Goal: Task Accomplishment & Management: Manage account settings

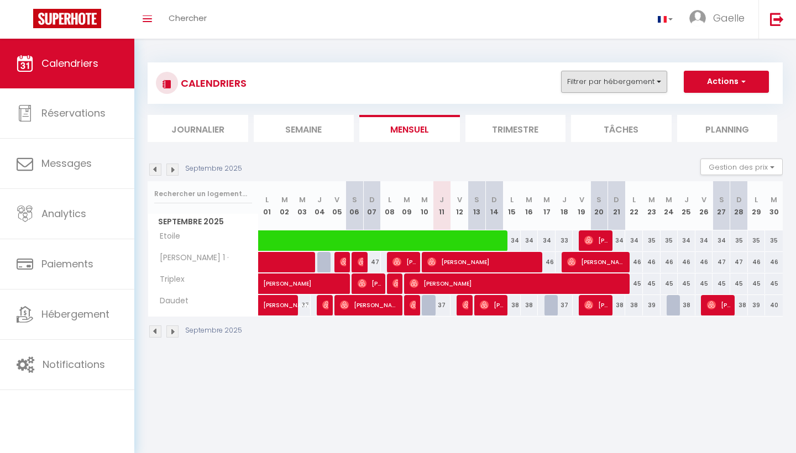
click at [586, 80] on button "Filtrer par hébergement" at bounding box center [614, 82] width 106 height 22
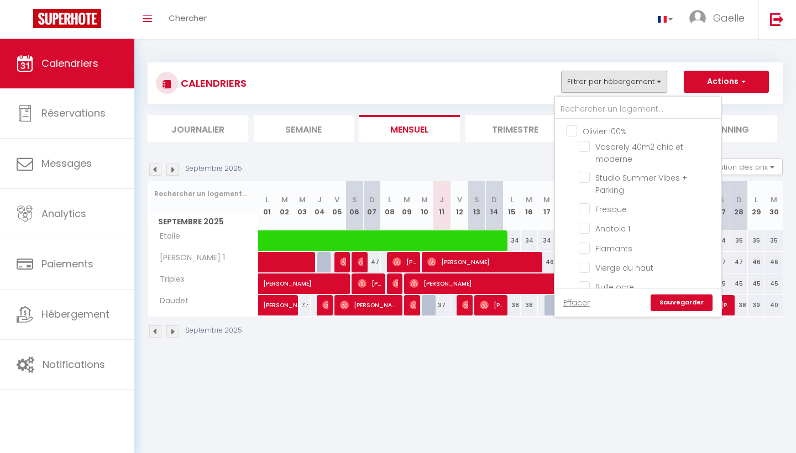
click at [571, 128] on input "Olivier 100%" at bounding box center [649, 130] width 166 height 11
checkbox input "true"
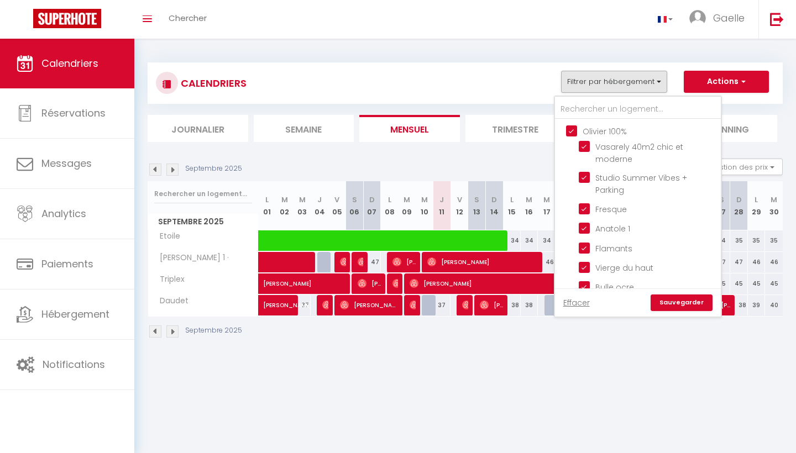
checkbox input "true"
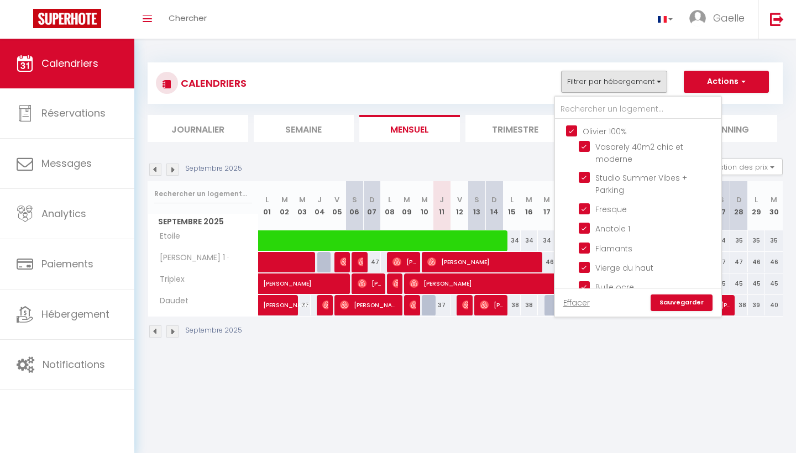
checkbox input "false"
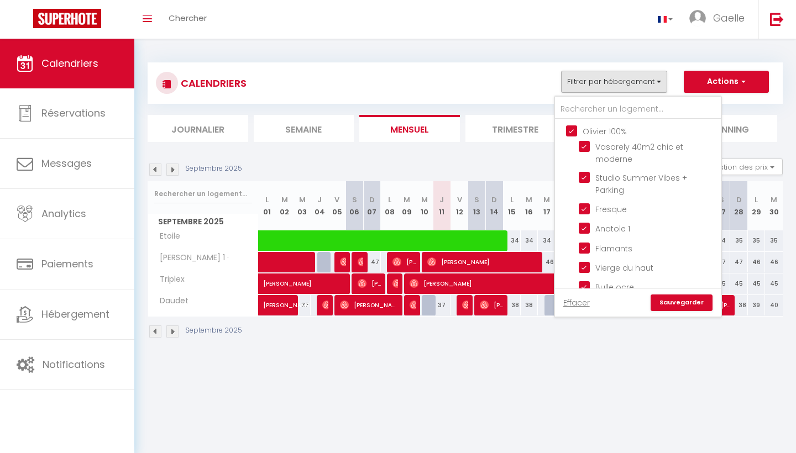
checkbox input "false"
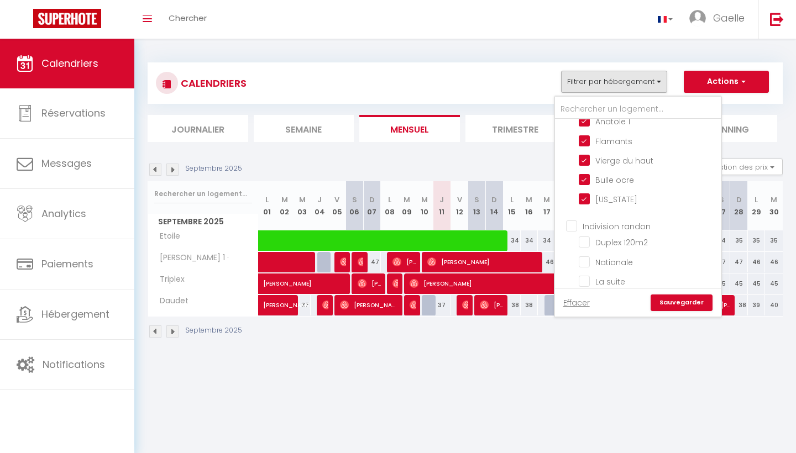
scroll to position [119, 0]
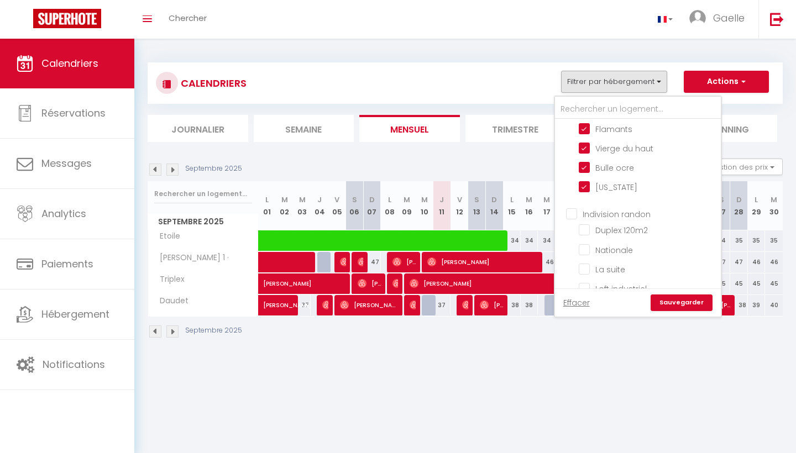
click at [570, 218] on input "Indivision randon" at bounding box center [649, 213] width 166 height 11
checkbox input "true"
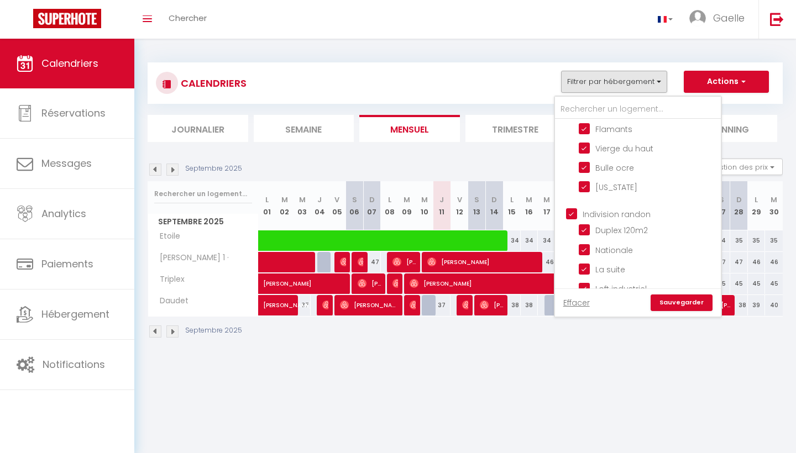
checkbox input "true"
checkbox input "false"
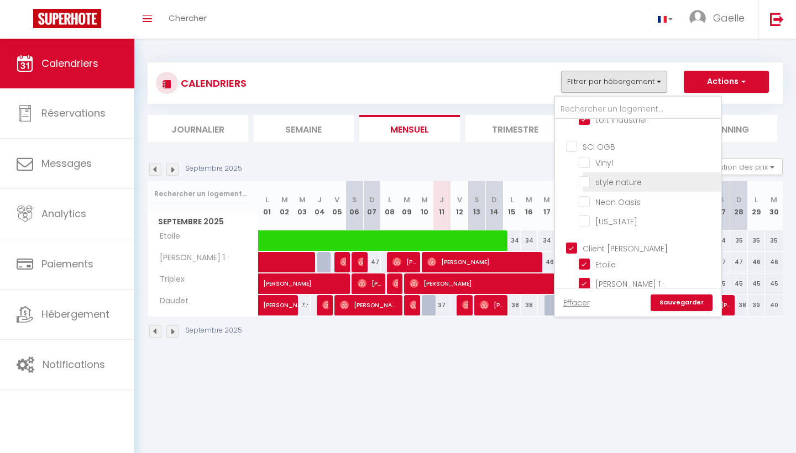
scroll to position [292, 0]
click at [572, 148] on input "SCI OGB" at bounding box center [649, 142] width 166 height 11
checkbox input "true"
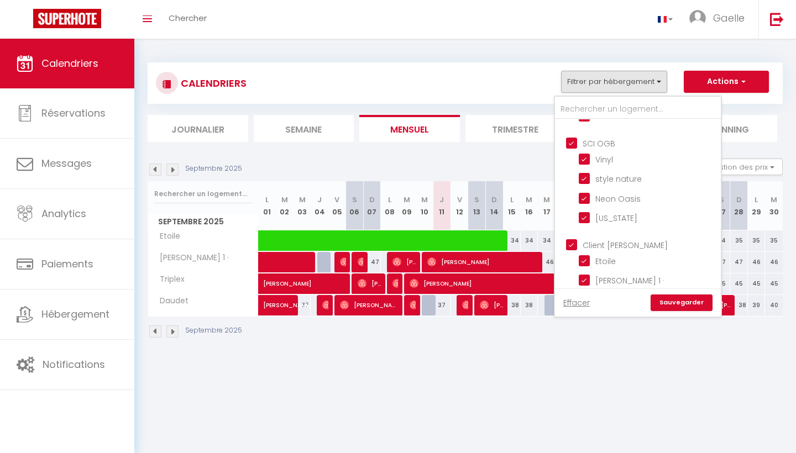
checkbox input "true"
click at [695, 301] on link "Sauvegarder" at bounding box center [682, 303] width 62 height 17
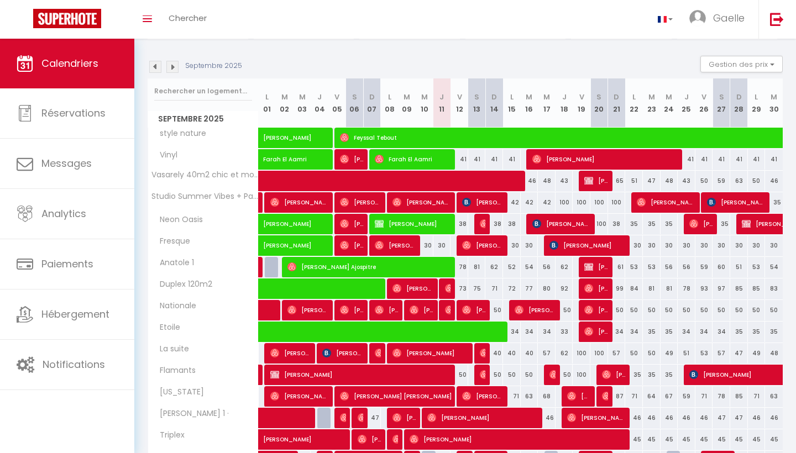
scroll to position [107, 0]
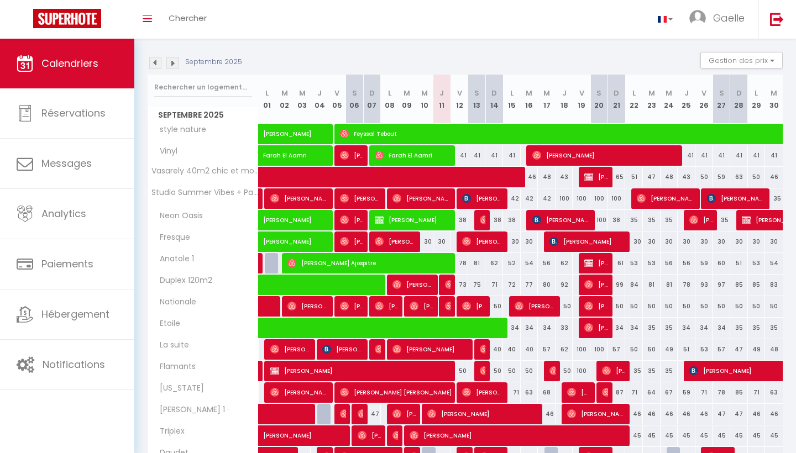
click at [445, 159] on span "Farah El Aamri" at bounding box center [413, 155] width 77 height 21
select select "OK"
select select "0"
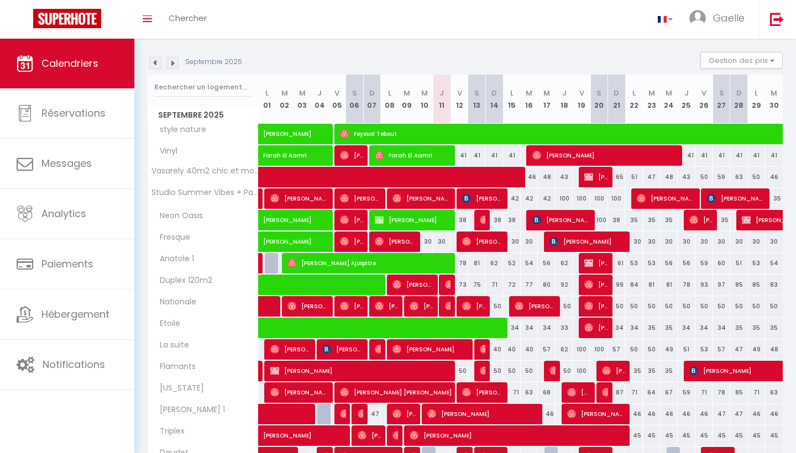
select select "1"
select select
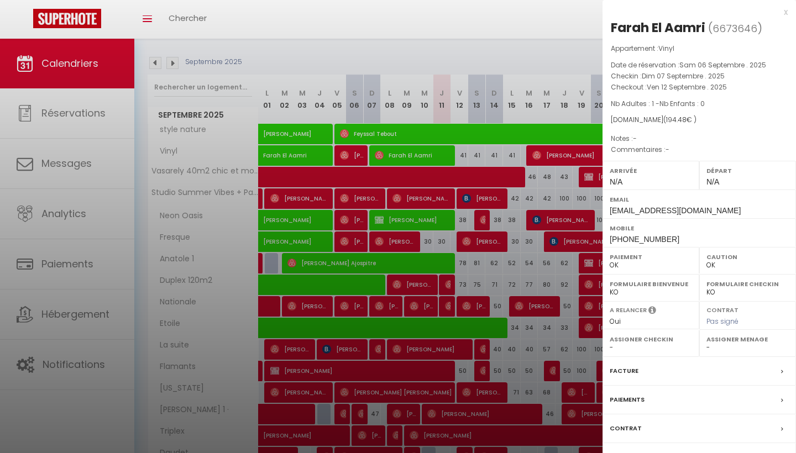
click at [439, 220] on div at bounding box center [398, 226] width 796 height 453
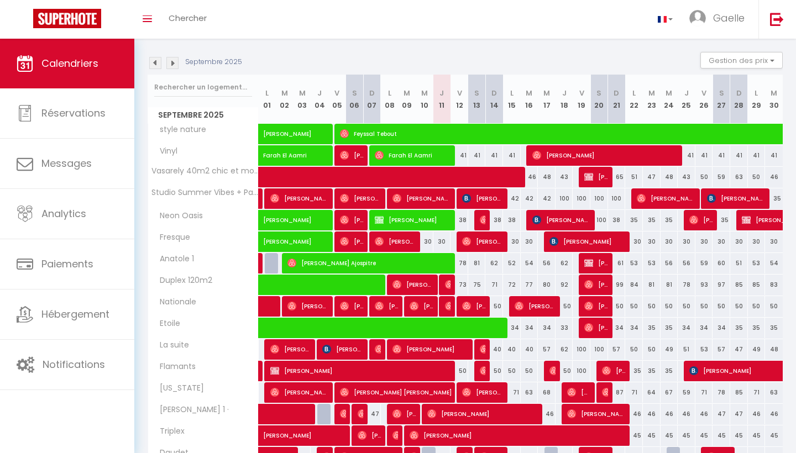
click at [439, 220] on span "[PERSON_NAME]" at bounding box center [413, 220] width 77 height 21
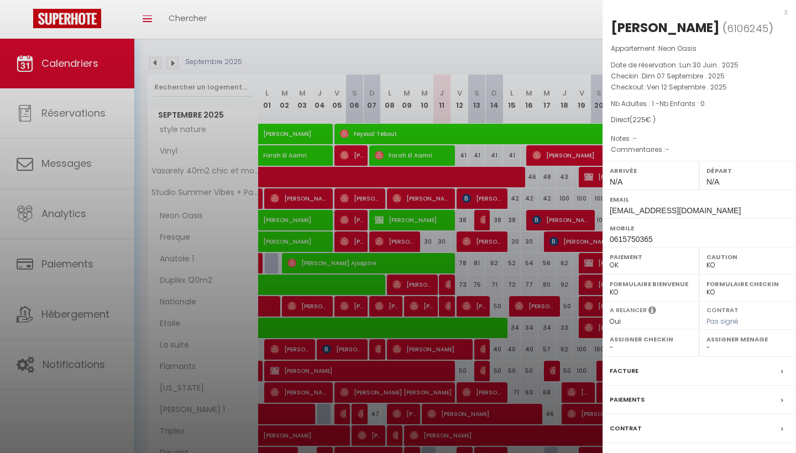
click at [446, 268] on div at bounding box center [398, 226] width 796 height 453
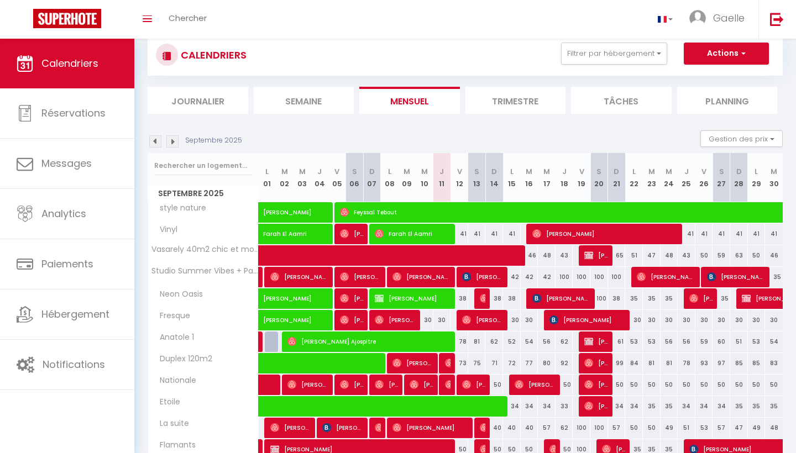
scroll to position [8, 0]
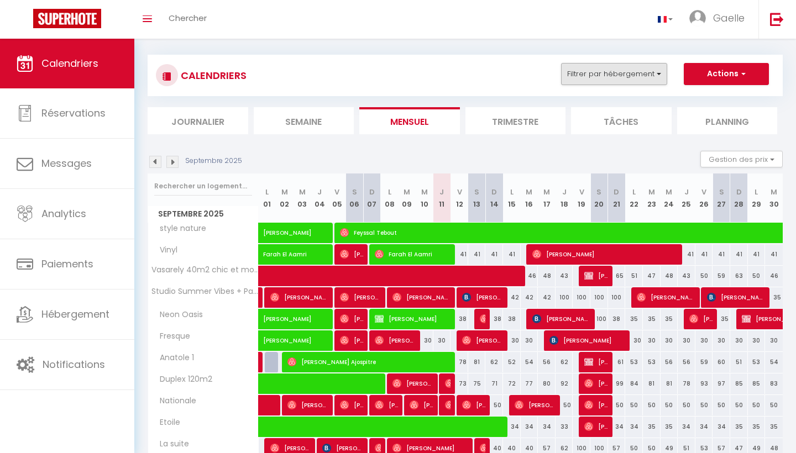
click at [656, 76] on button "Filtrer par hébergement" at bounding box center [614, 74] width 106 height 22
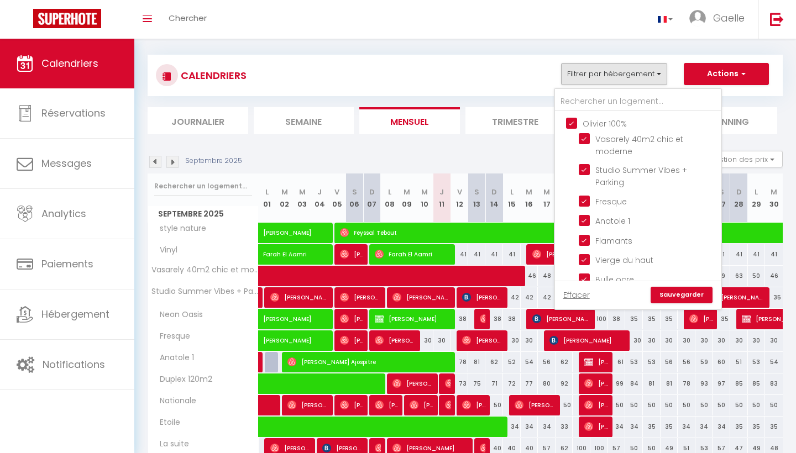
click at [656, 76] on button "Filtrer par hébergement" at bounding box center [614, 74] width 106 height 22
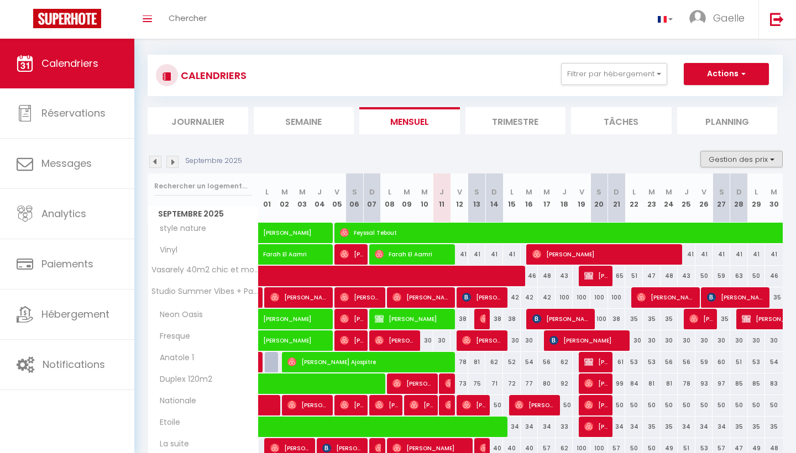
click at [775, 164] on button "Gestion des prix" at bounding box center [742, 159] width 82 height 17
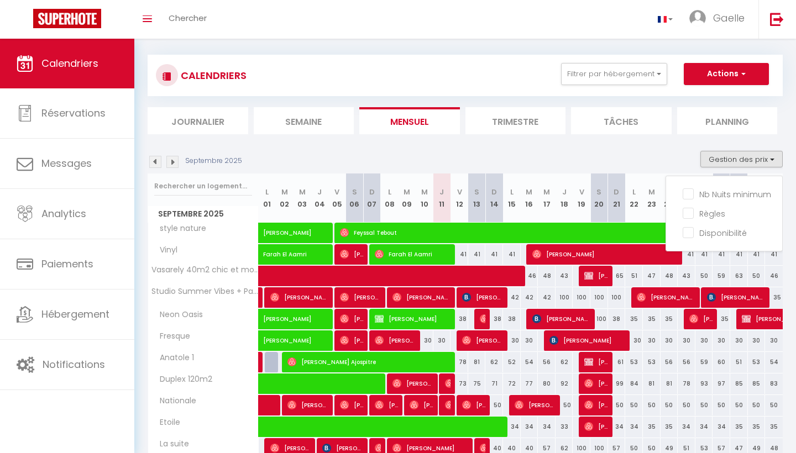
click at [775, 164] on button "Gestion des prix" at bounding box center [742, 159] width 82 height 17
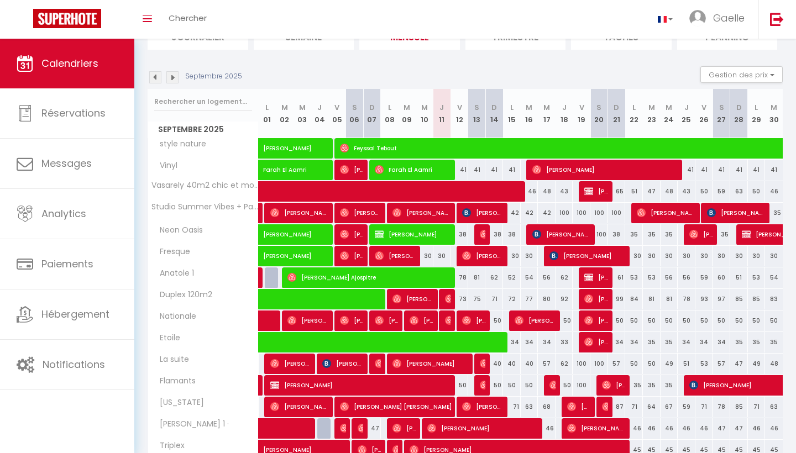
scroll to position [95, 0]
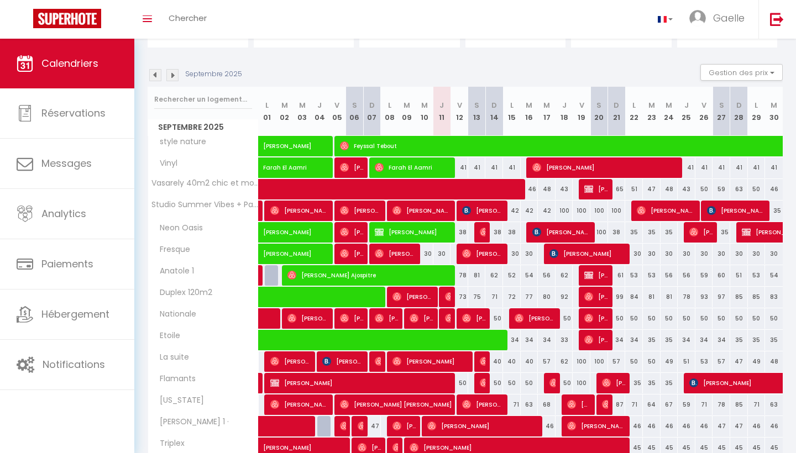
click at [447, 300] on img at bounding box center [449, 297] width 9 height 9
select select "OK"
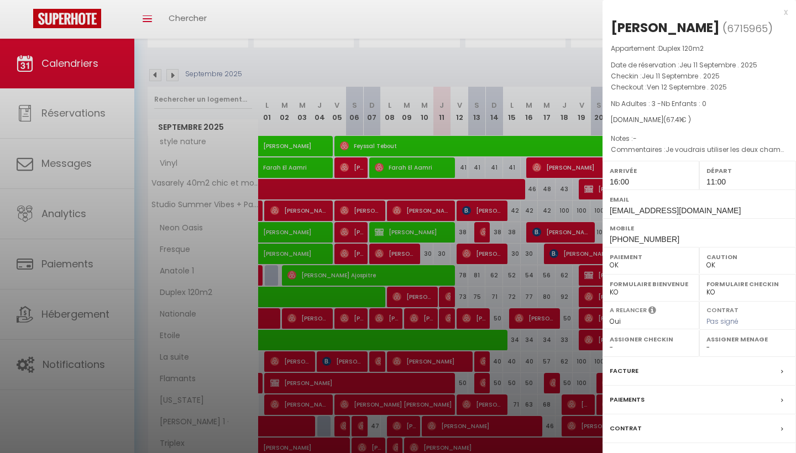
click at [786, 13] on div "x" at bounding box center [695, 12] width 185 height 13
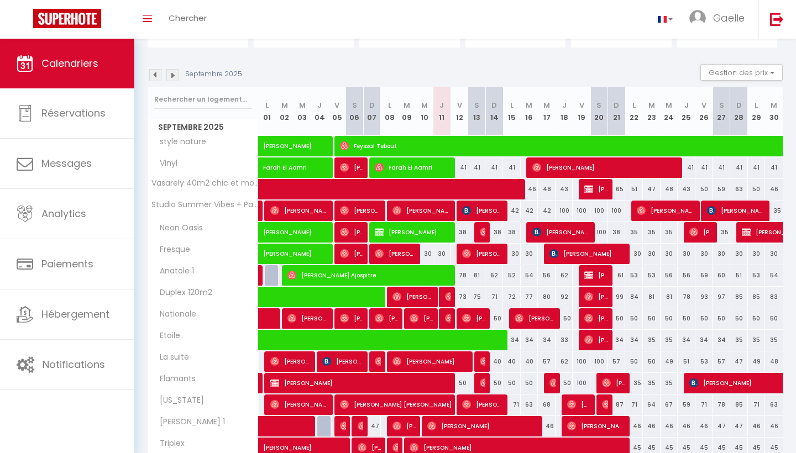
click at [427, 295] on span "[PERSON_NAME]" at bounding box center [413, 296] width 41 height 21
select select "0"
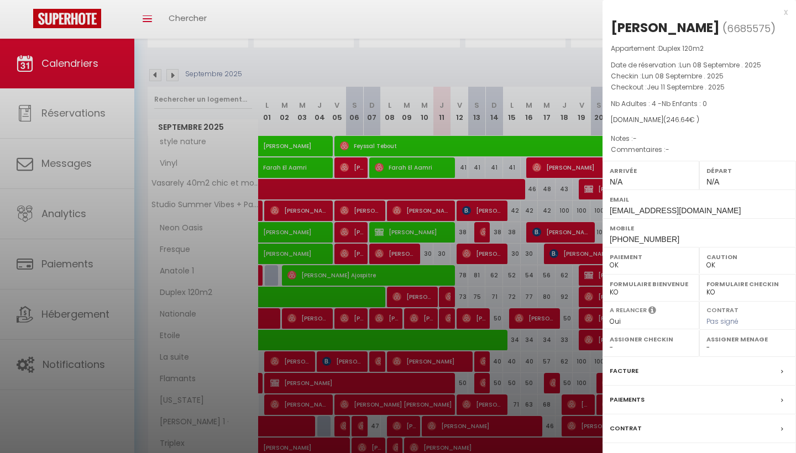
click at [787, 9] on div "x" at bounding box center [695, 12] width 185 height 13
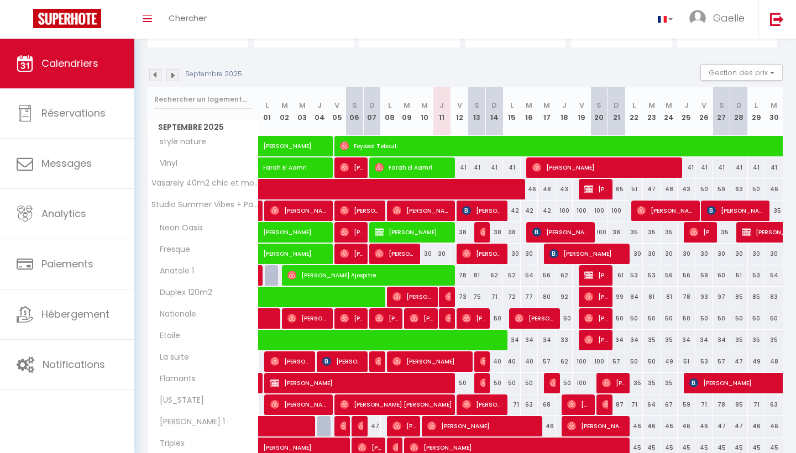
click at [430, 315] on span "[PERSON_NAME]" at bounding box center [422, 318] width 24 height 21
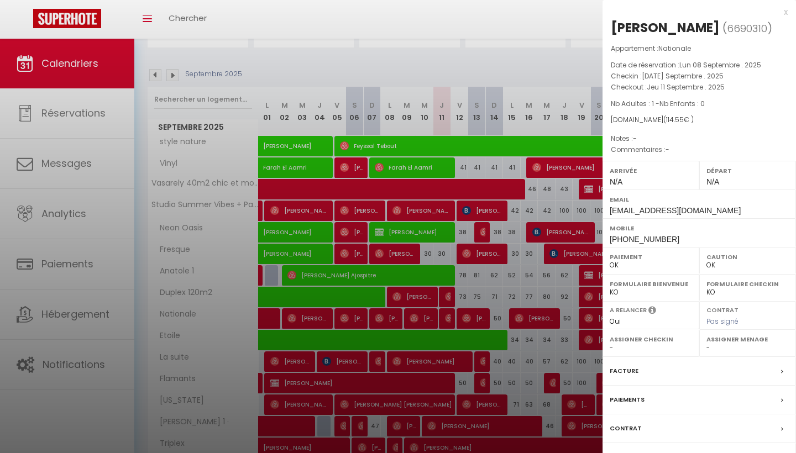
click at [587, 29] on div at bounding box center [398, 226] width 796 height 453
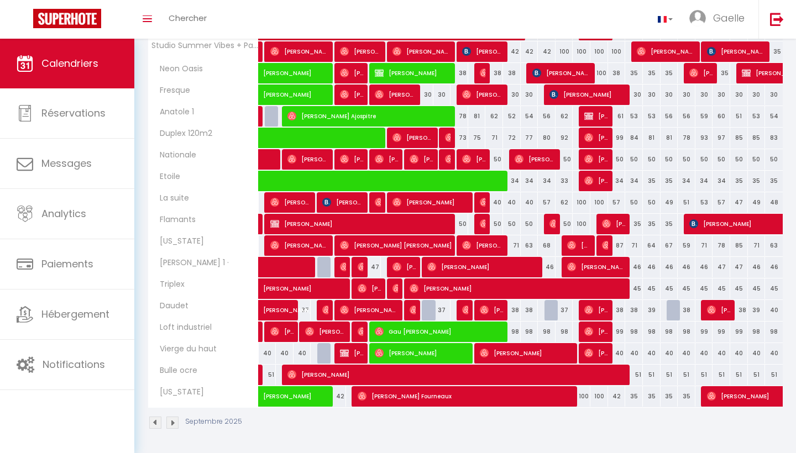
scroll to position [253, 0]
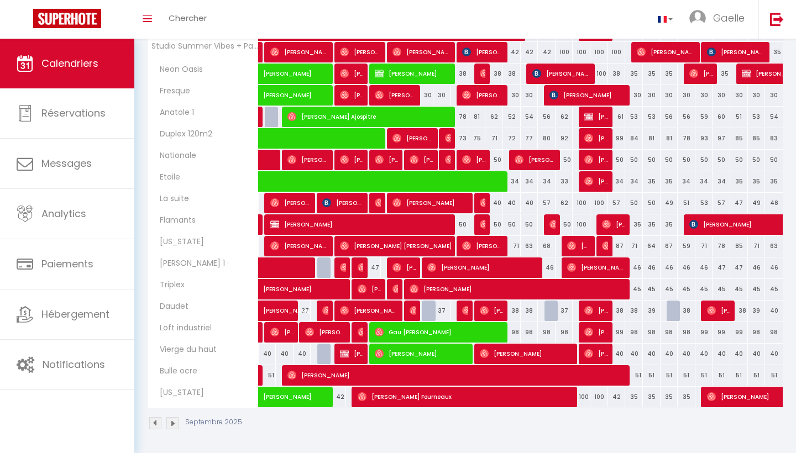
click at [412, 312] on img at bounding box center [414, 310] width 9 height 9
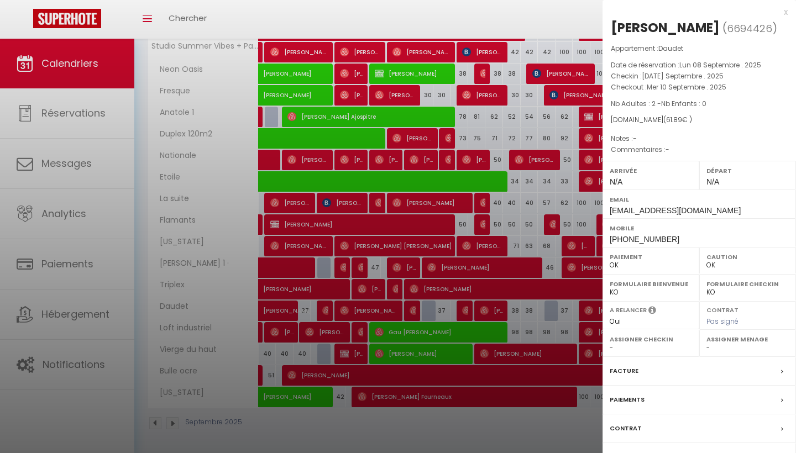
click at [577, 26] on div at bounding box center [398, 226] width 796 height 453
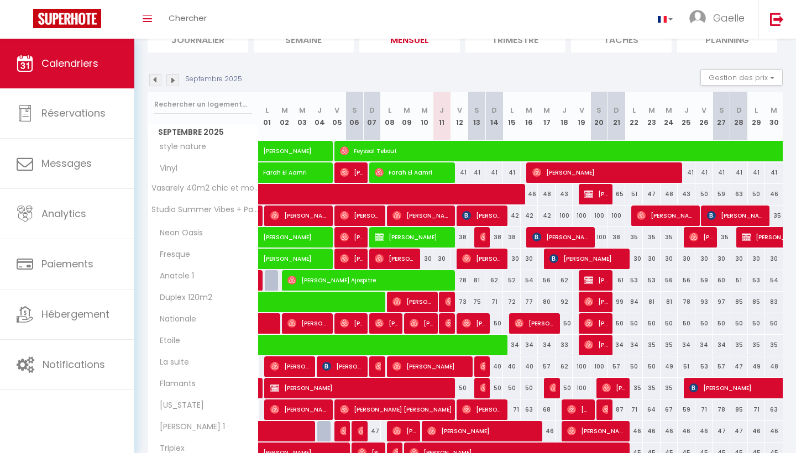
scroll to position [93, 0]
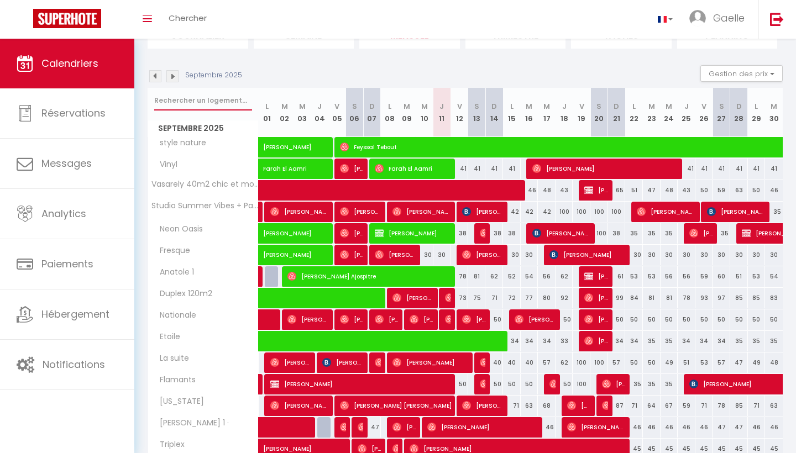
click at [170, 97] on input "text" at bounding box center [203, 101] width 98 height 20
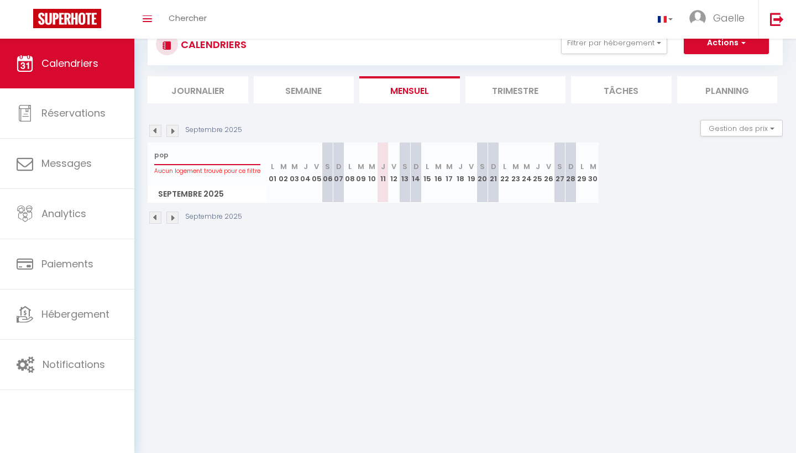
scroll to position [39, 0]
type input "p"
